Goal: Information Seeking & Learning: Learn about a topic

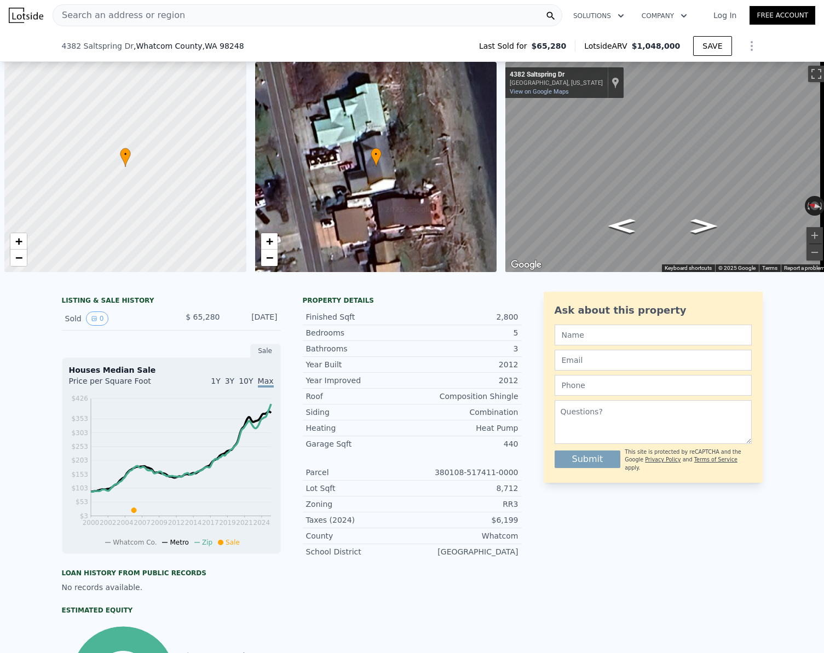
scroll to position [0, 4]
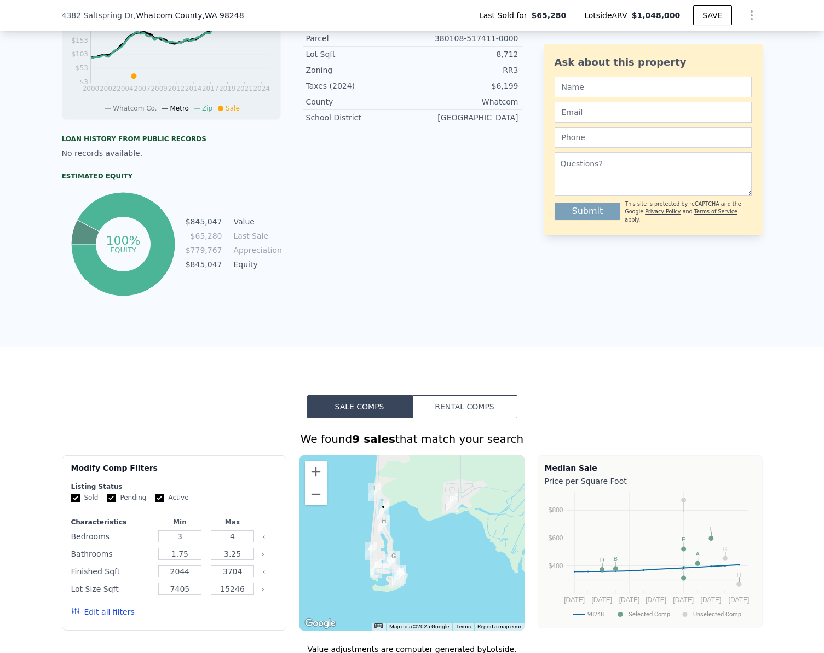
checkbox input "true"
type input "$ 1,048,000"
type input "$ 0"
type input "$ 898,270"
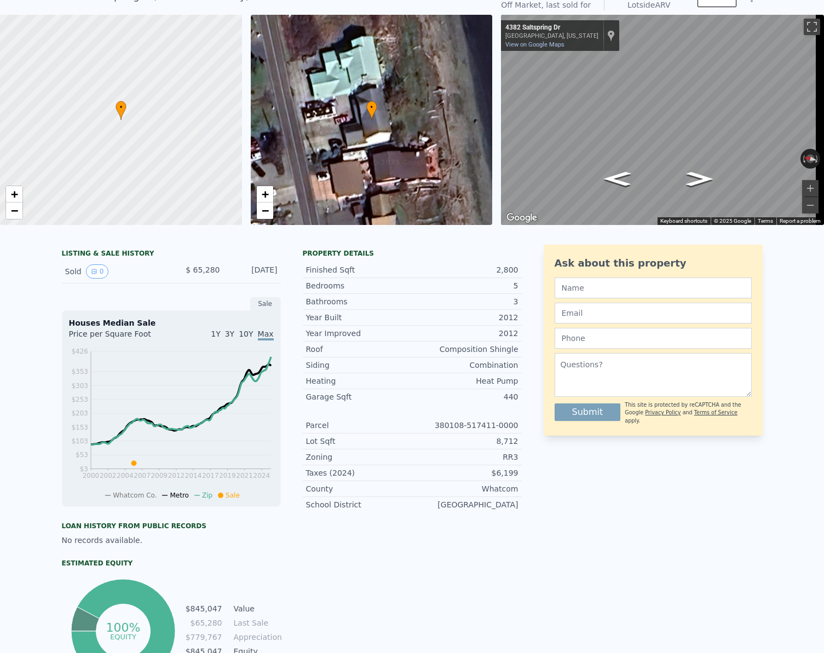
scroll to position [4, 0]
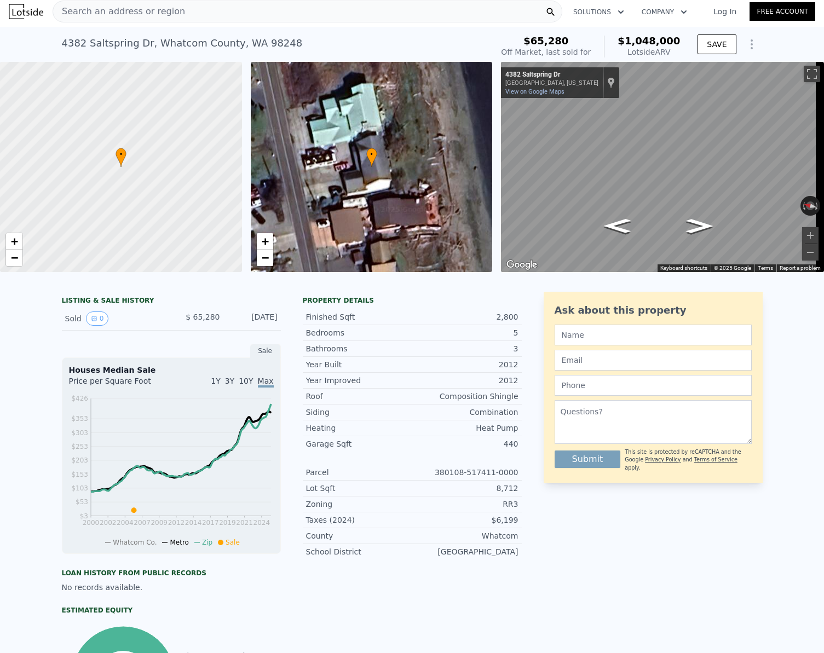
click at [134, 13] on span "Search an address or region" at bounding box center [119, 11] width 132 height 13
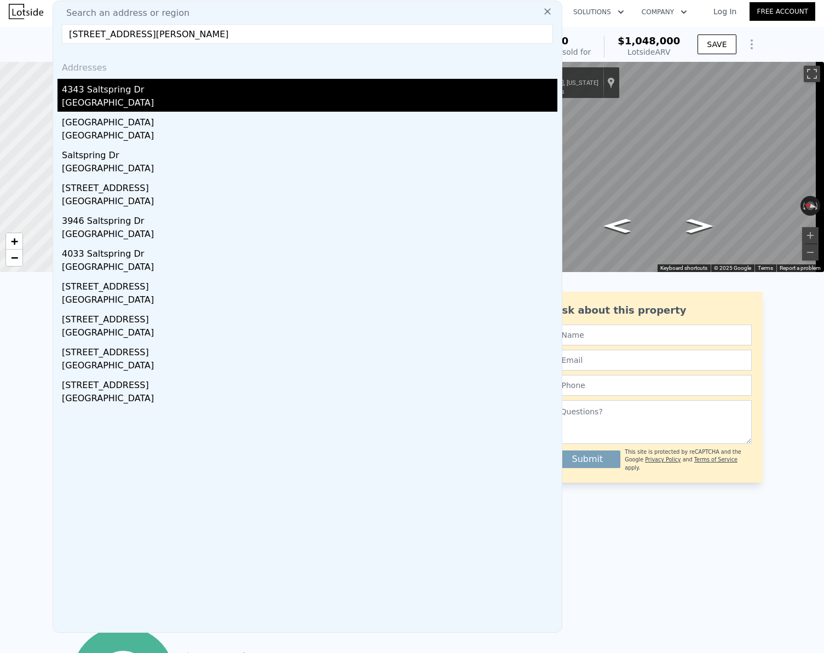
type input "[STREET_ADDRESS][PERSON_NAME]"
click at [118, 104] on div "[GEOGRAPHIC_DATA]" at bounding box center [310, 103] width 496 height 15
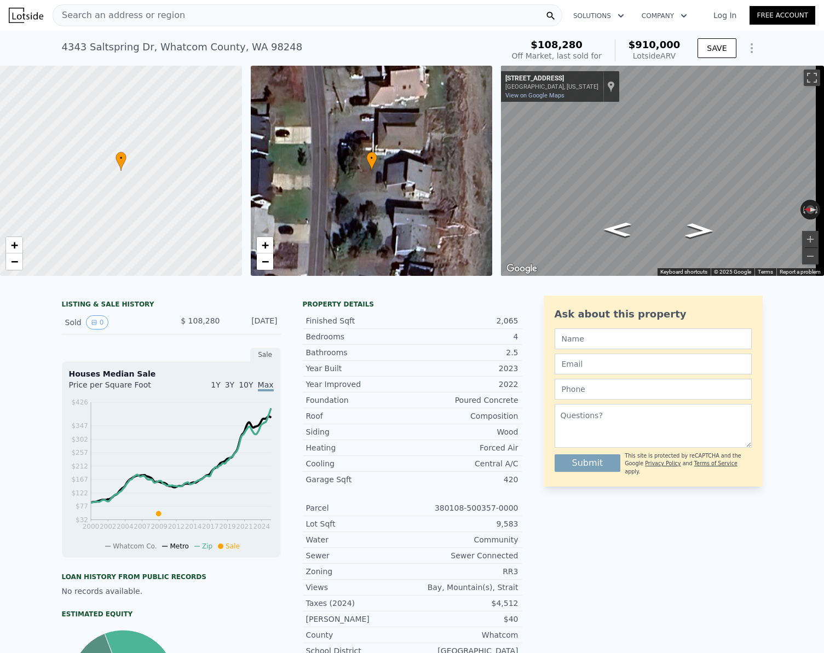
click at [115, 18] on span "Search an address or region" at bounding box center [119, 15] width 132 height 13
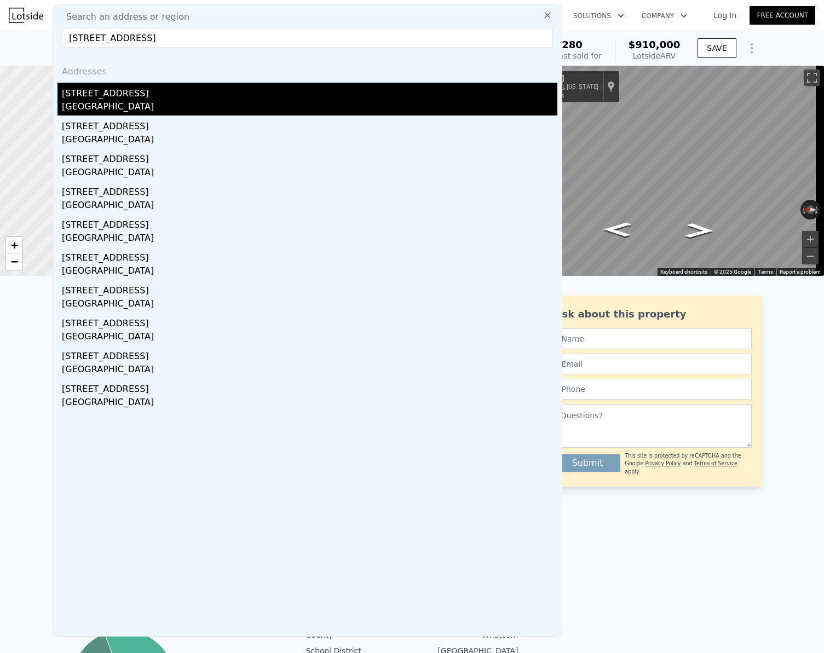
type input "[STREET_ADDRESS]"
click at [118, 108] on div "[GEOGRAPHIC_DATA]" at bounding box center [310, 107] width 496 height 15
